Goal: Find specific page/section: Find specific page/section

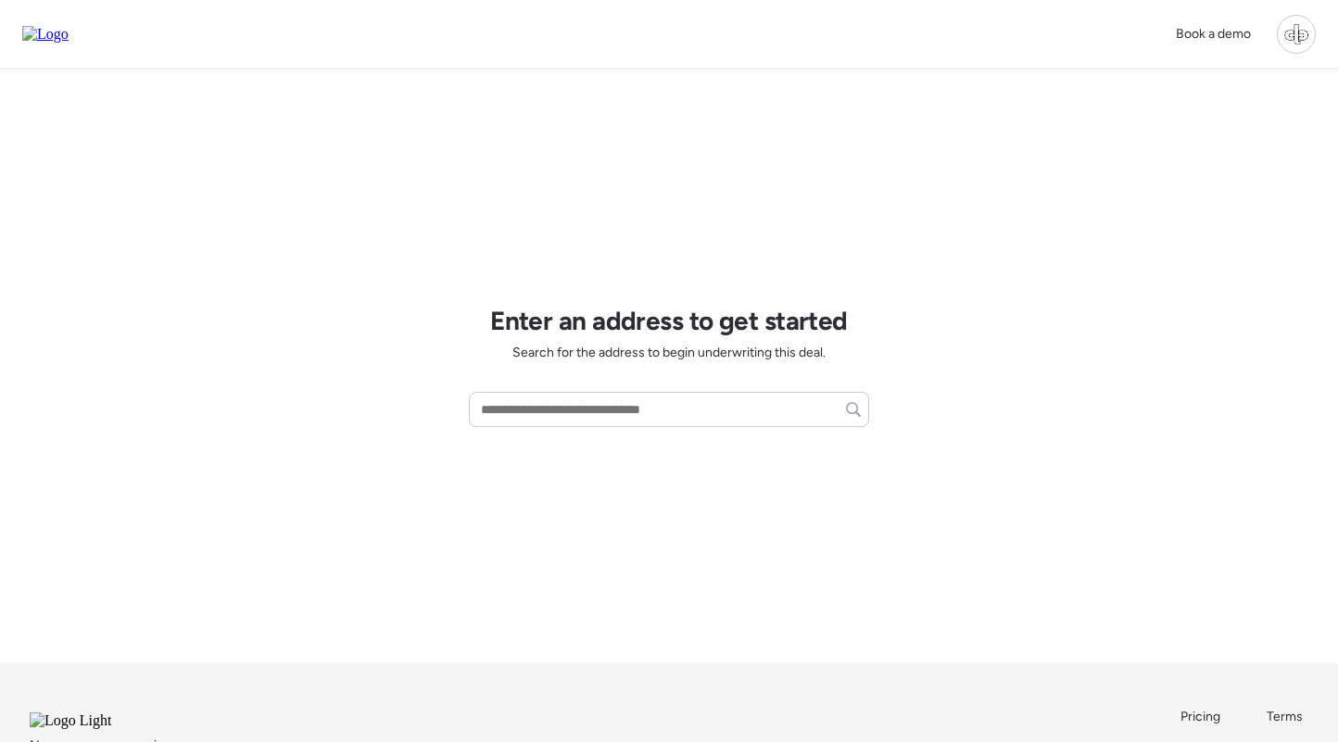
click at [1302, 28] on div at bounding box center [1295, 34] width 39 height 39
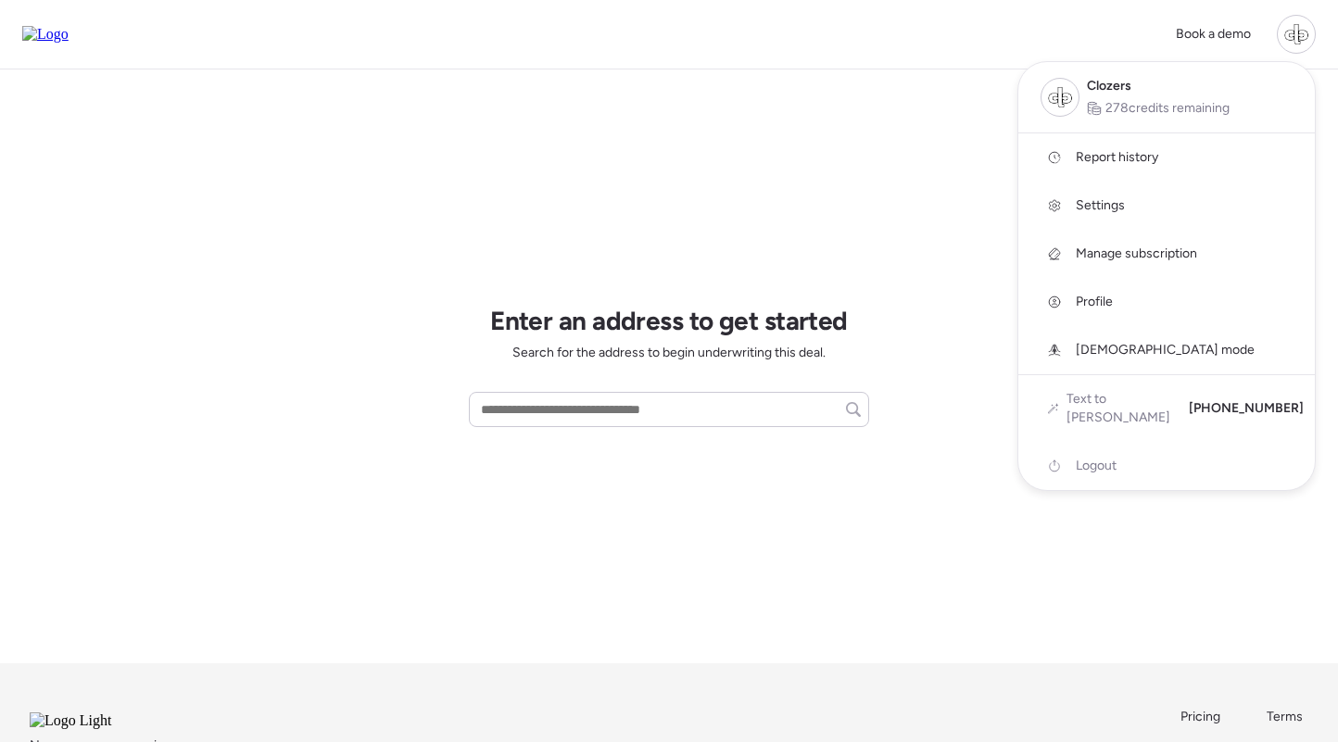
click at [1099, 339] on link "[DEMOGRAPHIC_DATA] mode" at bounding box center [1166, 350] width 296 height 48
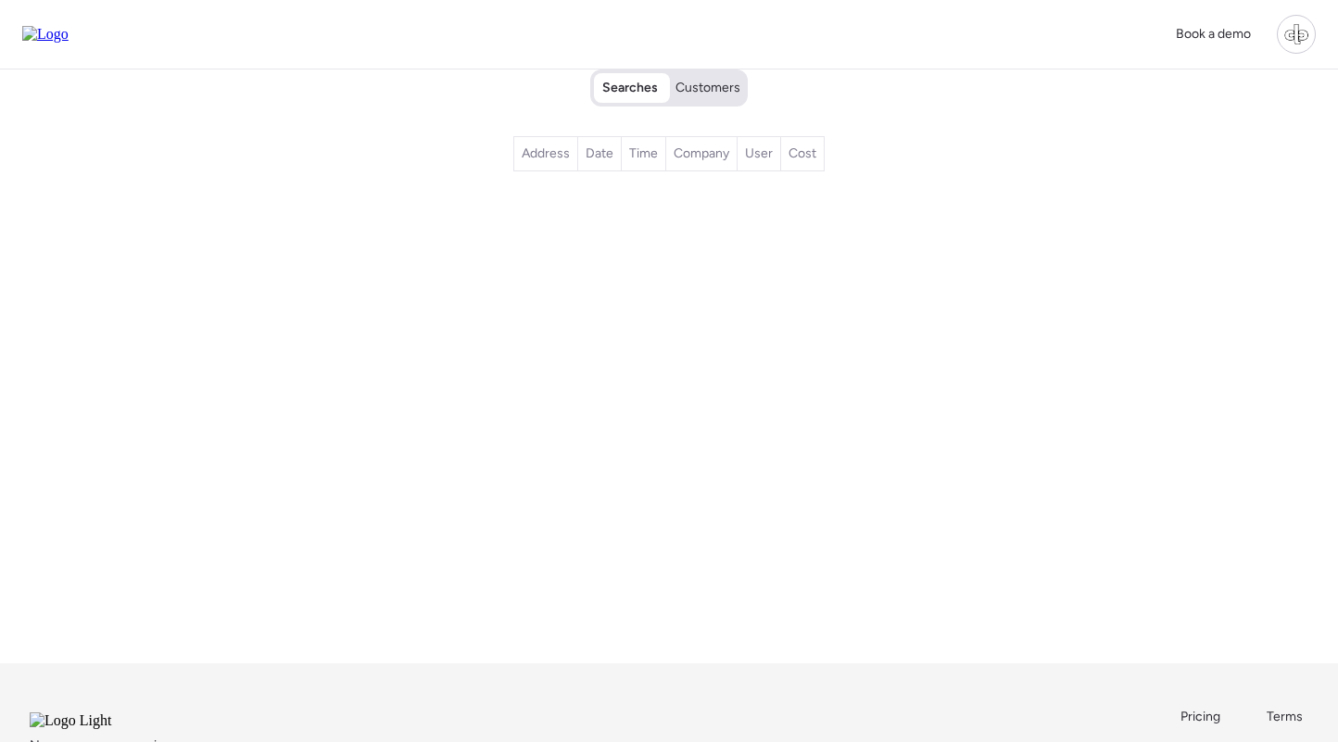
click at [712, 100] on div "Searches Customers" at bounding box center [669, 87] width 150 height 33
click at [708, 94] on span "Customers" at bounding box center [707, 88] width 65 height 19
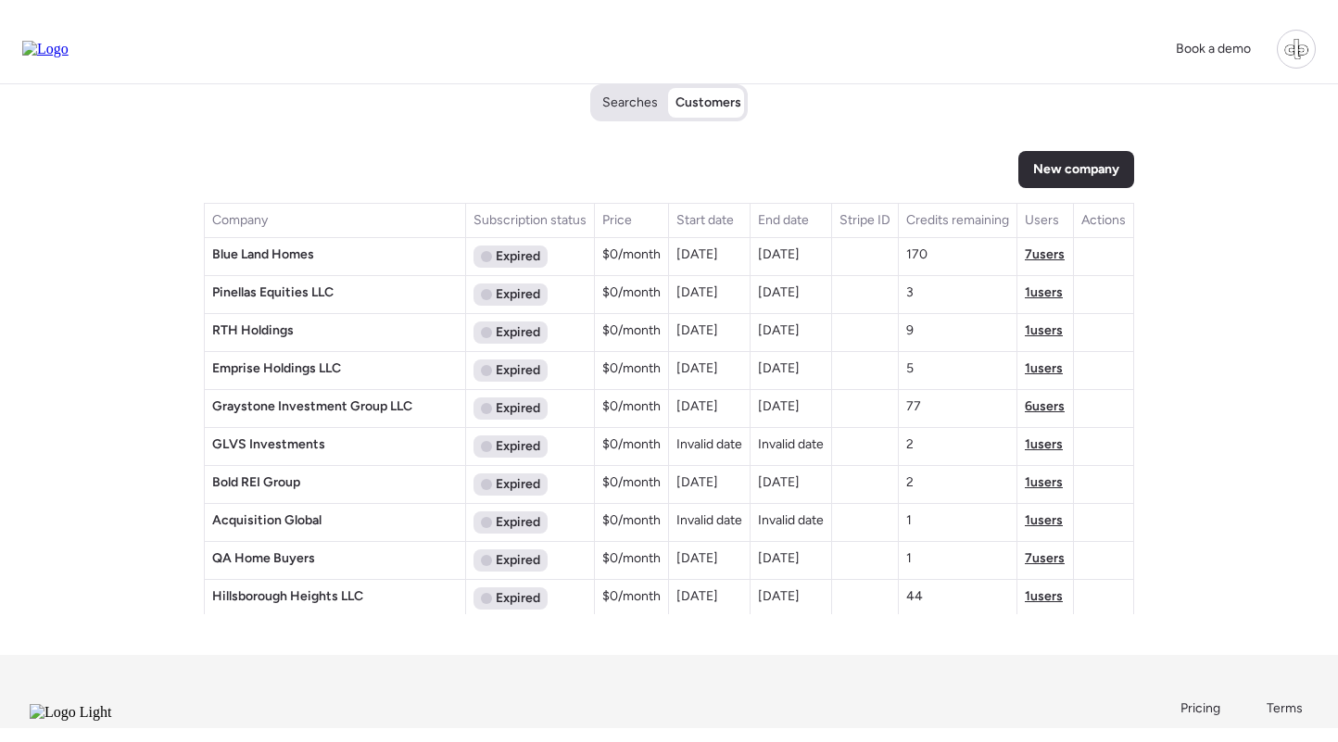
scroll to position [3650, 0]
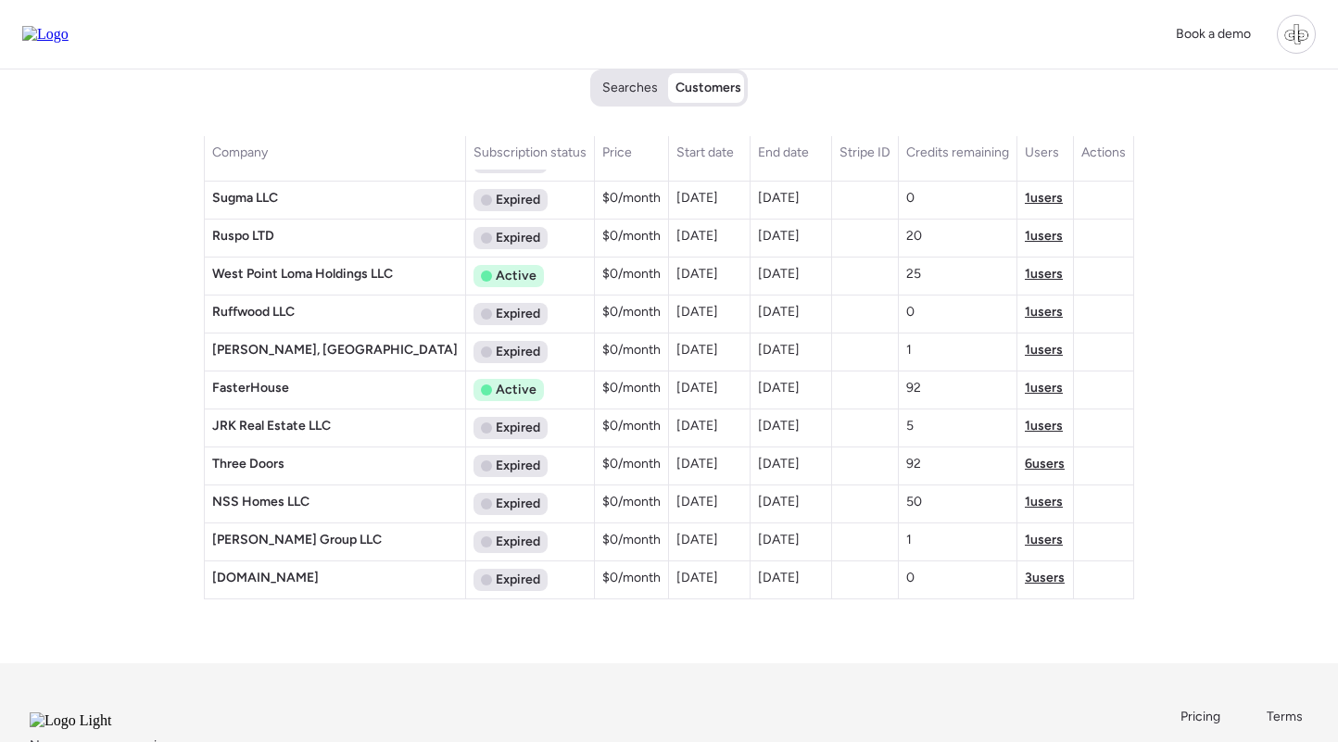
click at [1026, 391] on span "1 users" at bounding box center [1044, 388] width 38 height 16
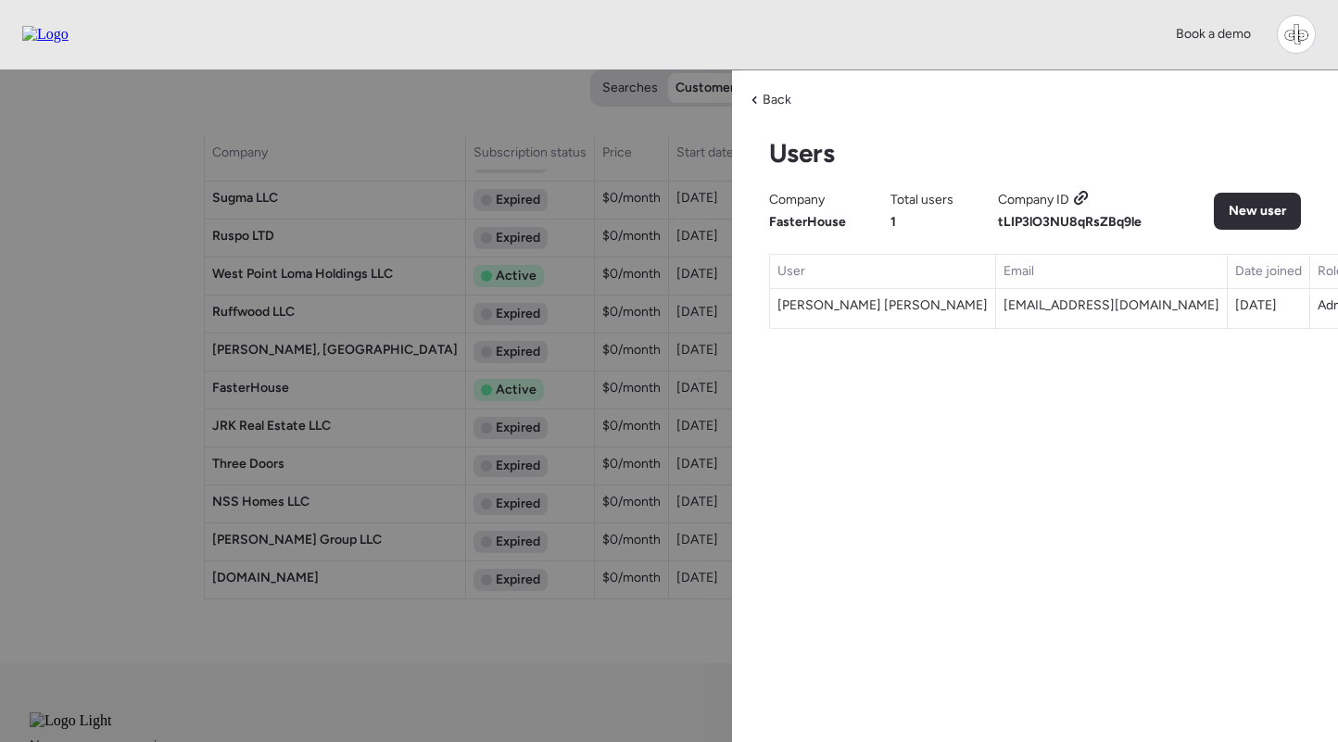
click at [1077, 195] on icon at bounding box center [1081, 198] width 17 height 15
